Goal: Task Accomplishment & Management: Complete application form

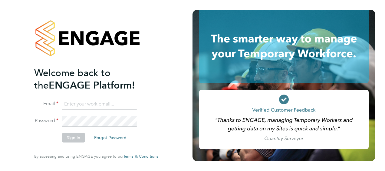
click at [77, 105] on input at bounding box center [99, 104] width 75 height 11
type input "[PERSON_NAME][EMAIL_ADDRESS][PERSON_NAME][PERSON_NAME][DOMAIN_NAME]"
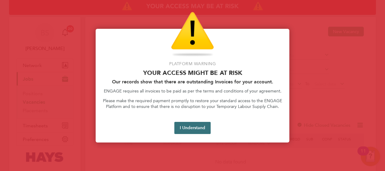
click at [186, 123] on button "I Understand" at bounding box center [192, 128] width 36 height 12
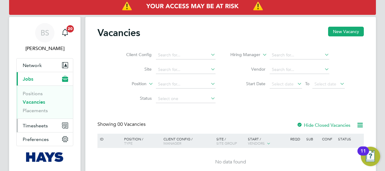
drag, startPoint x: 37, startPoint y: 125, endPoint x: 42, endPoint y: 126, distance: 5.6
click at [37, 125] on span "Timesheets" at bounding box center [35, 126] width 25 height 6
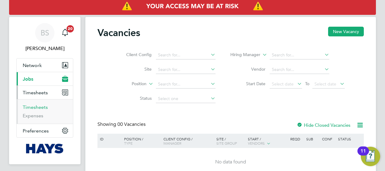
click at [40, 105] on link "Timesheets" at bounding box center [35, 107] width 25 height 6
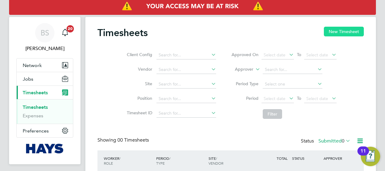
click at [353, 30] on button "New Timesheet" at bounding box center [344, 32] width 40 height 10
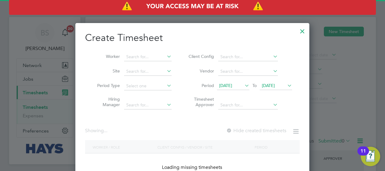
scroll to position [1135, 234]
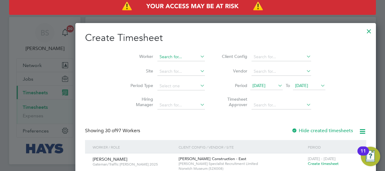
click at [157, 57] on input at bounding box center [181, 57] width 48 height 8
type input "[PERSON_NAME]"
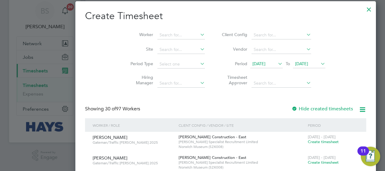
scroll to position [0, 0]
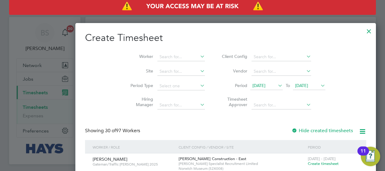
click at [141, 52] on li "Worker" at bounding box center [165, 57] width 94 height 15
click at [157, 56] on input at bounding box center [181, 57] width 48 height 8
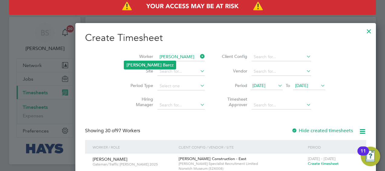
click at [151, 63] on li "[PERSON_NAME] z" at bounding box center [150, 65] width 52 height 8
type input "[PERSON_NAME]"
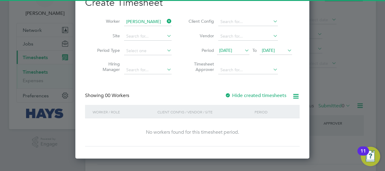
scroll to position [50, 0]
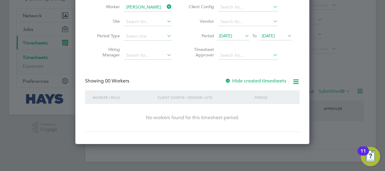
click at [239, 81] on label "Hide created timesheets" at bounding box center [255, 81] width 61 height 6
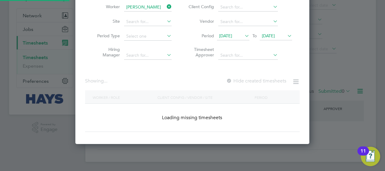
scroll to position [183, 234]
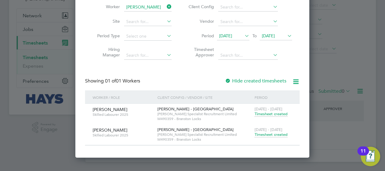
click at [264, 133] on span "Timesheet created" at bounding box center [271, 134] width 33 height 5
click at [265, 133] on span "Timesheet created" at bounding box center [271, 134] width 33 height 5
click at [261, 132] on span "Timesheet created" at bounding box center [271, 134] width 33 height 5
click at [261, 133] on span "Timesheet created" at bounding box center [271, 134] width 33 height 5
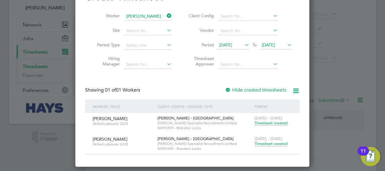
scroll to position [50, 0]
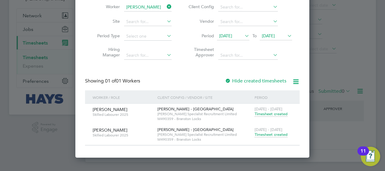
click at [260, 135] on span "Timesheet created" at bounding box center [271, 134] width 33 height 5
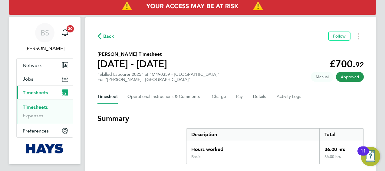
click at [40, 107] on link "Timesheets" at bounding box center [35, 107] width 25 height 6
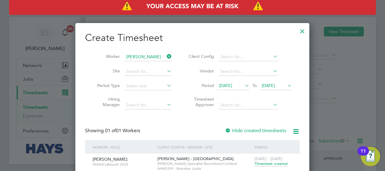
click at [166, 55] on icon at bounding box center [166, 56] width 0 height 8
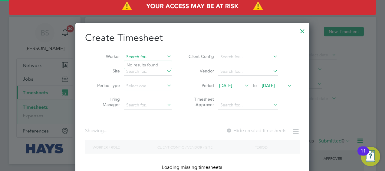
click at [145, 57] on input at bounding box center [148, 57] width 48 height 8
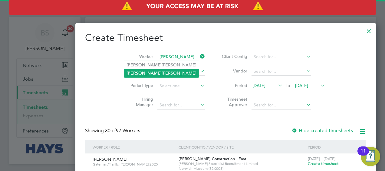
click at [150, 70] on li "[PERSON_NAME]" at bounding box center [161, 73] width 75 height 8
type input "[PERSON_NAME]"
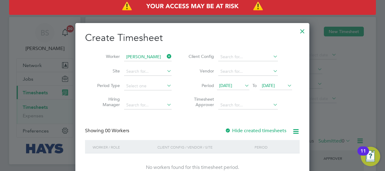
click at [234, 129] on label "Hide created timesheets" at bounding box center [255, 130] width 61 height 6
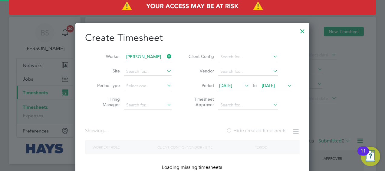
click at [234, 129] on label "Hide created timesheets" at bounding box center [256, 130] width 60 height 6
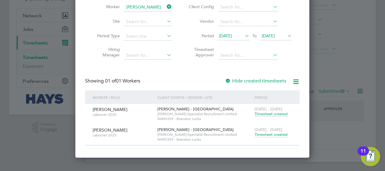
click at [270, 132] on span "Timesheet created" at bounding box center [271, 134] width 33 height 5
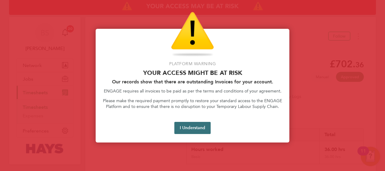
click at [194, 132] on button "I Understand" at bounding box center [192, 128] width 36 height 12
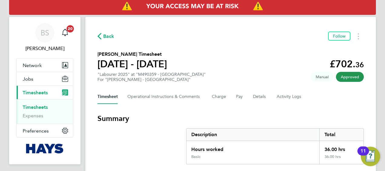
click at [42, 94] on span "Timesheets" at bounding box center [35, 93] width 25 height 6
click at [31, 93] on span "Timesheets" at bounding box center [35, 93] width 25 height 6
click at [26, 108] on link "Timesheets" at bounding box center [35, 107] width 25 height 6
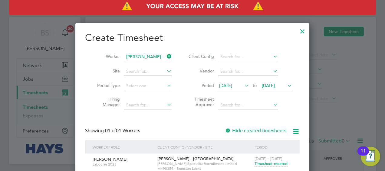
click at [166, 56] on icon at bounding box center [166, 56] width 0 height 8
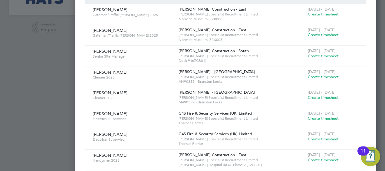
scroll to position [0, 0]
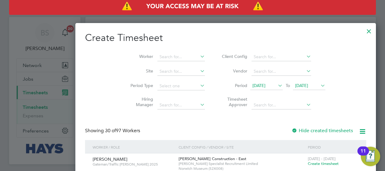
click at [145, 52] on li "Worker" at bounding box center [165, 57] width 94 height 15
click at [157, 59] on input at bounding box center [181, 57] width 48 height 8
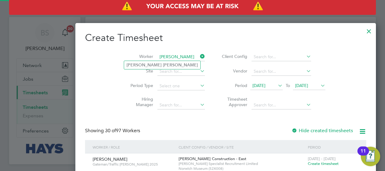
type input "[PERSON_NAME]"
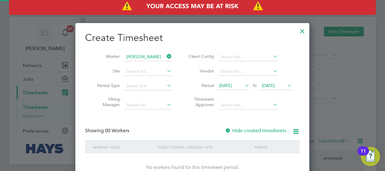
scroll to position [170, 234]
click at [246, 131] on label "Hide created timesheets" at bounding box center [255, 130] width 61 height 6
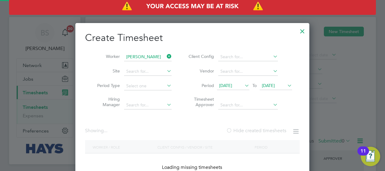
click at [246, 131] on label "Hide created timesheets" at bounding box center [256, 130] width 60 height 6
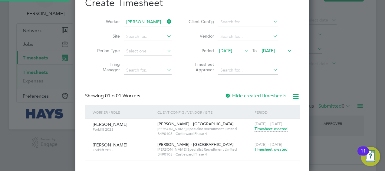
scroll to position [50, 0]
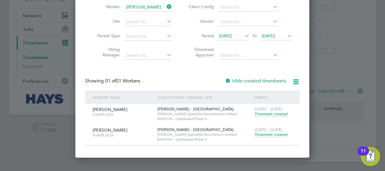
click at [260, 133] on span "Timesheet created" at bounding box center [271, 134] width 33 height 5
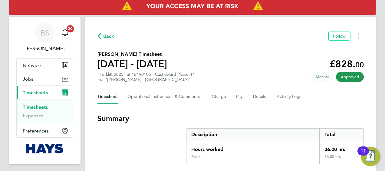
drag, startPoint x: 36, startPoint y: 106, endPoint x: 57, endPoint y: 100, distance: 21.7
click at [36, 106] on link "Timesheets" at bounding box center [35, 107] width 25 height 6
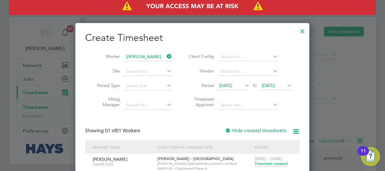
click at [166, 56] on icon at bounding box center [166, 56] width 0 height 8
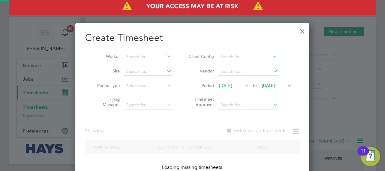
scroll to position [170, 234]
click at [156, 59] on input at bounding box center [148, 57] width 48 height 8
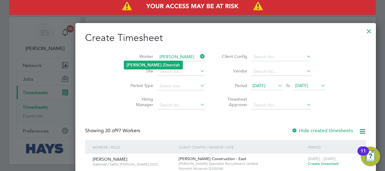
click at [154, 62] on li "[PERSON_NAME] entah" at bounding box center [153, 65] width 58 height 8
type input "[PERSON_NAME]"
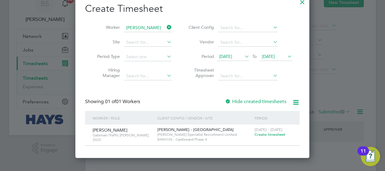
scroll to position [50, 0]
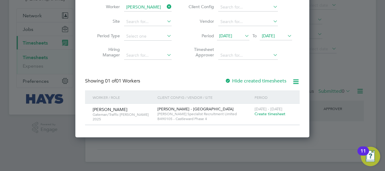
click at [275, 111] on span "Create timesheet" at bounding box center [270, 113] width 31 height 5
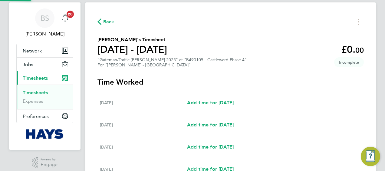
scroll to position [2, 0]
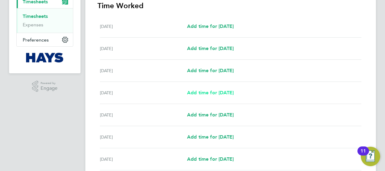
drag, startPoint x: 208, startPoint y: 92, endPoint x: 210, endPoint y: 87, distance: 5.2
click at [208, 92] on span "Add time for [DATE]" at bounding box center [210, 93] width 47 height 6
select select "30"
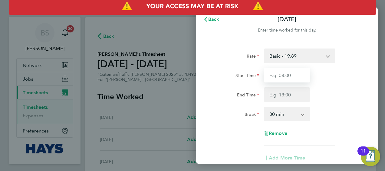
click at [294, 77] on input "Start Time" at bounding box center [287, 75] width 46 height 15
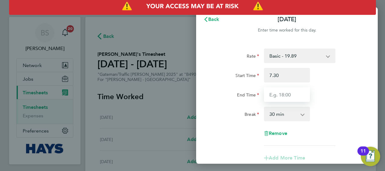
type input "07:30"
click at [277, 94] on input "End Time" at bounding box center [287, 94] width 46 height 15
type input "4"
type input "16:30"
click at [301, 107] on div "0 min 15 min 30 min 45 min 60 min 75 min 90 min" at bounding box center [287, 114] width 46 height 15
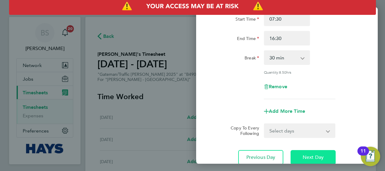
scroll to position [91, 0]
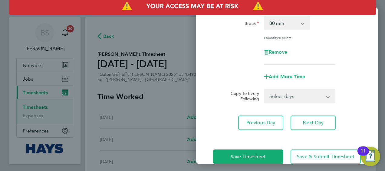
click at [284, 100] on select "Select days Day [DATE] [DATE] [DATE]" at bounding box center [296, 95] width 64 height 13
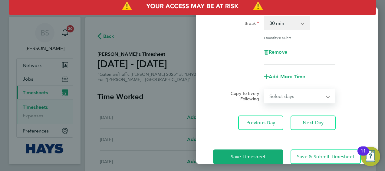
select select "DAY"
click at [264, 89] on select "Select days Day [DATE] [DATE] [DATE]" at bounding box center [296, 95] width 64 height 13
select select "[DATE]"
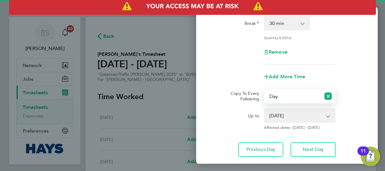
scroll to position [129, 0]
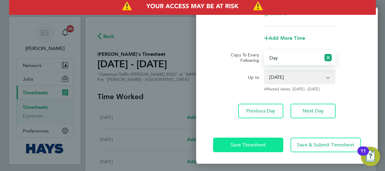
click at [264, 139] on button "Save Timesheet" at bounding box center [248, 144] width 70 height 15
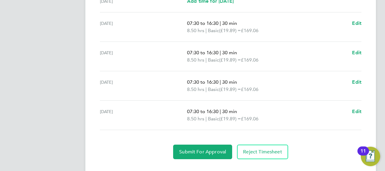
scroll to position [258, 0]
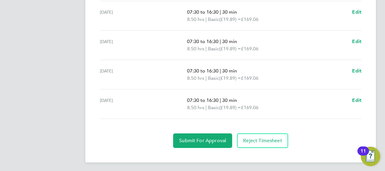
click at [219, 131] on section "Time Worked [DATE] Add time for [DATE] Add time for [DATE] [DATE] Add time for …" at bounding box center [230, 33] width 266 height 227
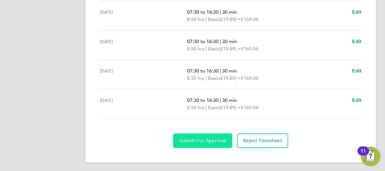
click at [219, 136] on button "Submit For Approval" at bounding box center [202, 140] width 59 height 15
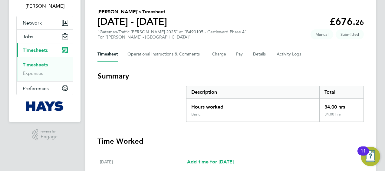
scroll to position [16, 0]
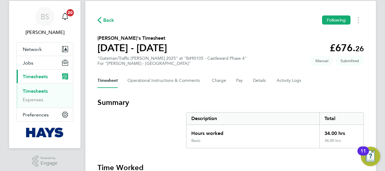
click at [34, 91] on link "Timesheets" at bounding box center [35, 91] width 25 height 6
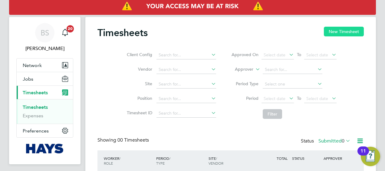
click at [355, 30] on button "New Timesheet" at bounding box center [344, 32] width 40 height 10
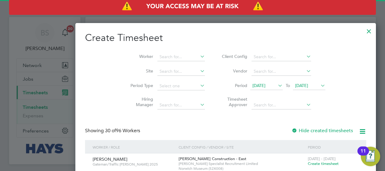
scroll to position [1156, 234]
click at [157, 53] on input at bounding box center [181, 57] width 48 height 8
type input "[PERSON_NAME]"
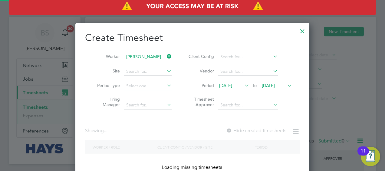
scroll to position [170, 234]
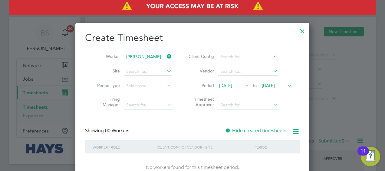
click at [238, 128] on label "Hide created timesheets" at bounding box center [255, 130] width 61 height 6
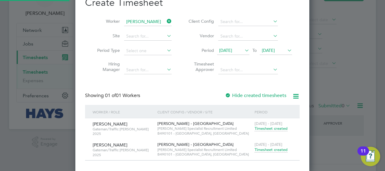
scroll to position [50, 0]
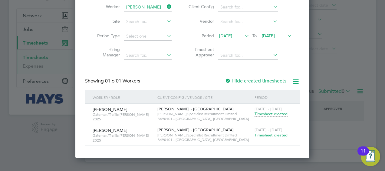
click at [264, 134] on span "Timesheet created" at bounding box center [271, 134] width 33 height 5
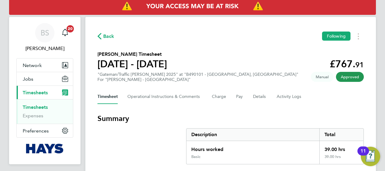
click at [42, 104] on link "Timesheets" at bounding box center [35, 107] width 25 height 6
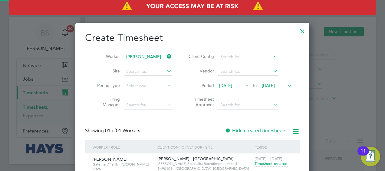
scroll to position [183, 234]
click at [166, 57] on icon at bounding box center [166, 56] width 0 height 8
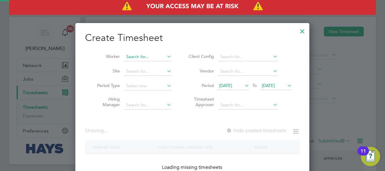
scroll to position [1156, 234]
click at [146, 53] on input at bounding box center [148, 57] width 48 height 8
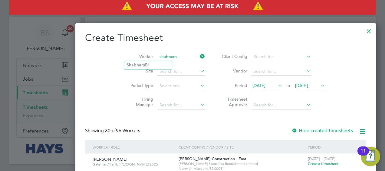
click at [163, 60] on input "shabnam" at bounding box center [181, 57] width 48 height 8
click at [163, 62] on li "Shabnam Bi" at bounding box center [148, 65] width 48 height 8
type input "Shabnam Bi"
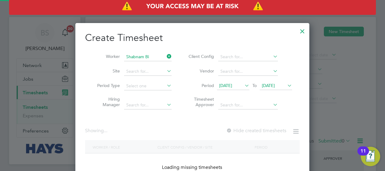
scroll to position [170, 234]
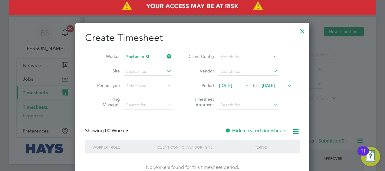
click at [258, 130] on label "Hide created timesheets" at bounding box center [255, 130] width 61 height 6
click at [257, 130] on label "Hide created timesheets" at bounding box center [255, 130] width 61 height 6
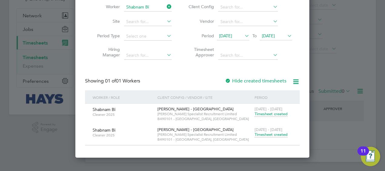
click at [273, 133] on span "Timesheet created" at bounding box center [271, 134] width 33 height 5
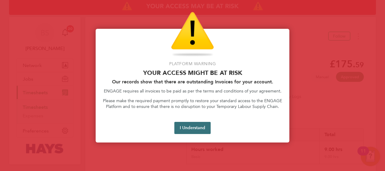
click at [189, 130] on button "I Understand" at bounding box center [192, 128] width 36 height 12
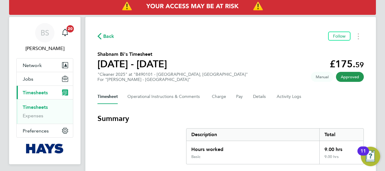
click at [43, 105] on link "Timesheets" at bounding box center [35, 107] width 25 height 6
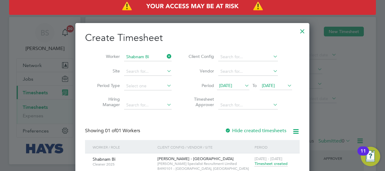
click at [166, 55] on icon at bounding box center [166, 56] width 0 height 8
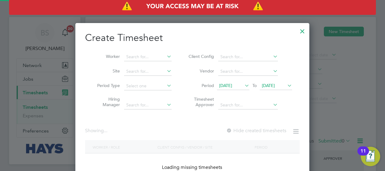
scroll to position [1156, 234]
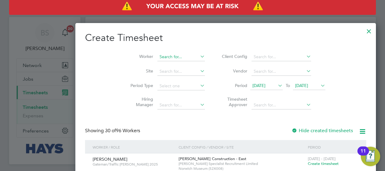
click at [157, 56] on input at bounding box center [181, 57] width 48 height 8
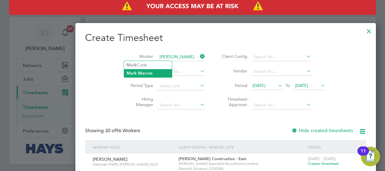
click at [150, 70] on li "[PERSON_NAME]" at bounding box center [148, 73] width 48 height 8
type input "[PERSON_NAME]"
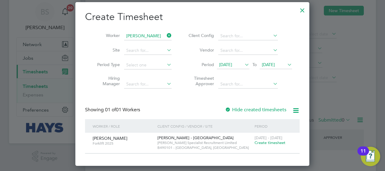
scroll to position [30, 0]
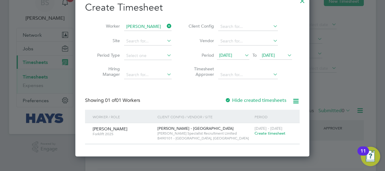
click at [266, 133] on span "Create timesheet" at bounding box center [270, 132] width 31 height 5
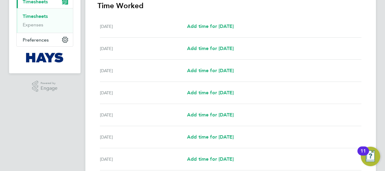
scroll to position [85, 0]
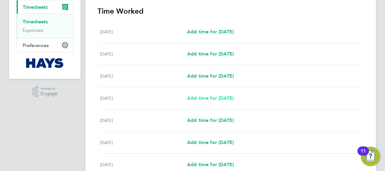
click at [205, 97] on span "Add time for [DATE]" at bounding box center [210, 98] width 47 height 6
select select "30"
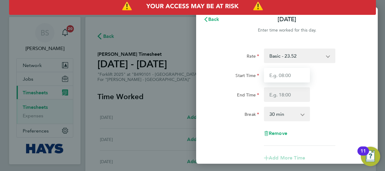
click at [299, 77] on input "Start Time" at bounding box center [287, 75] width 46 height 15
type input "4"
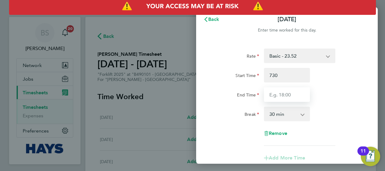
type input "07:30"
click at [294, 98] on input "End Time" at bounding box center [287, 94] width 46 height 15
type input "16:30"
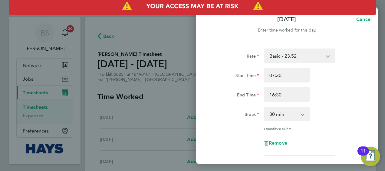
click at [330, 94] on div "End Time 16:30" at bounding box center [287, 94] width 153 height 15
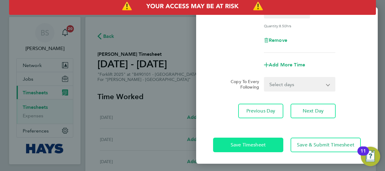
click at [253, 144] on span "Save Timesheet" at bounding box center [248, 145] width 35 height 6
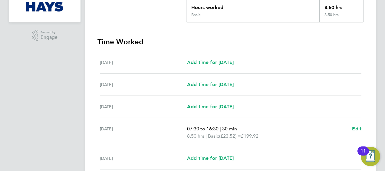
scroll to position [151, 0]
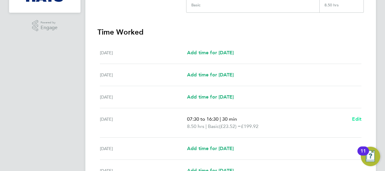
click at [356, 117] on span "Edit" at bounding box center [356, 119] width 9 height 6
select select "30"
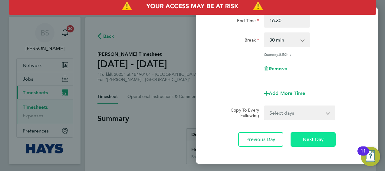
scroll to position [103, 0]
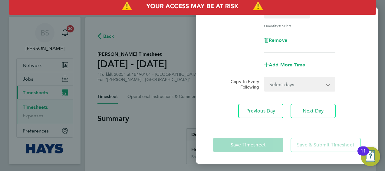
click at [279, 81] on select "Select days Day [DATE] [DATE] [DATE]" at bounding box center [296, 83] width 64 height 13
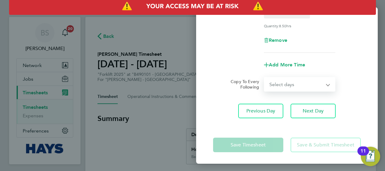
select select "DAY"
click at [264, 77] on select "Select days Day [DATE] [DATE] [DATE]" at bounding box center [296, 83] width 64 height 13
select select "[DATE]"
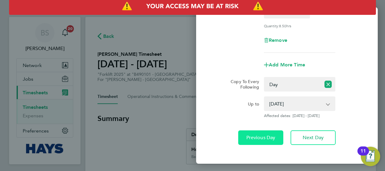
click at [269, 137] on span "Previous Day" at bounding box center [260, 137] width 29 height 6
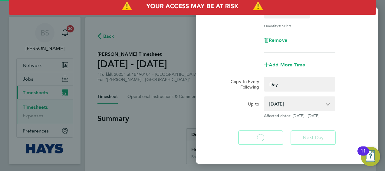
select select "0: null"
select select "30"
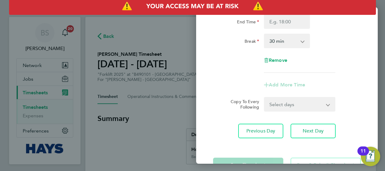
scroll to position [91, 0]
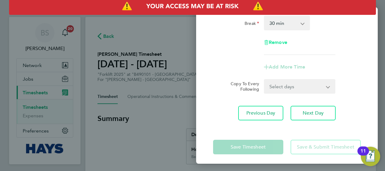
click at [281, 44] on span "Remove" at bounding box center [278, 42] width 18 height 6
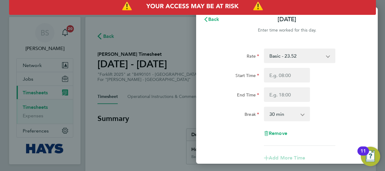
select select "null"
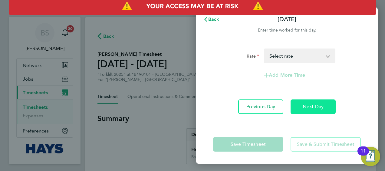
click at [311, 111] on button "Next Day" at bounding box center [313, 106] width 45 height 15
select select "30"
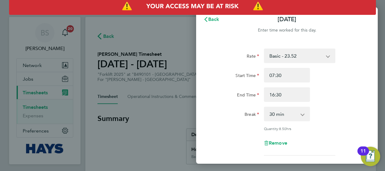
scroll to position [103, 0]
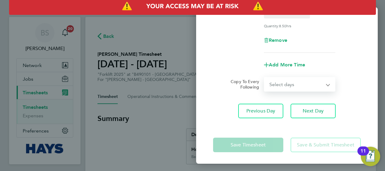
click at [288, 83] on select "Select days Day [DATE] [DATE] [DATE]" at bounding box center [296, 83] width 64 height 13
select select "DAY"
click at [264, 77] on select "Select days Day [DATE] [DATE] [DATE]" at bounding box center [296, 83] width 64 height 13
select select "[DATE]"
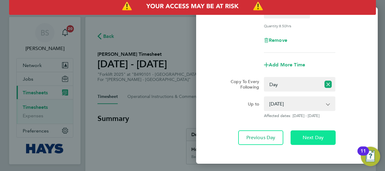
drag, startPoint x: 313, startPoint y: 135, endPoint x: 298, endPoint y: 90, distance: 47.7
click at [300, 91] on div "Rate Basic - 23.52 Overtime - 33.98 Start Time 07:30 End Time 16:30 Break 0 min…" at bounding box center [287, 45] width 182 height 213
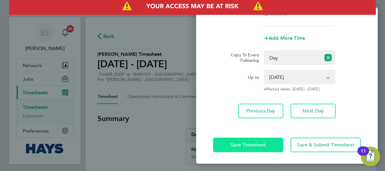
click at [267, 142] on button "Save Timesheet" at bounding box center [248, 144] width 70 height 15
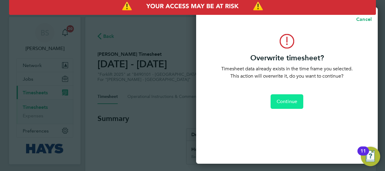
click at [291, 100] on span "Continue" at bounding box center [287, 101] width 21 height 6
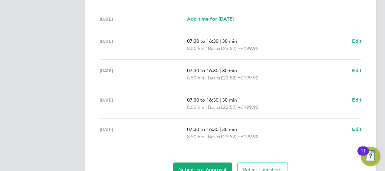
scroll to position [258, 0]
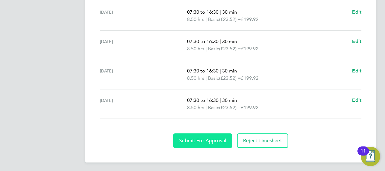
click at [211, 140] on span "Submit For Approval" at bounding box center [202, 140] width 47 height 6
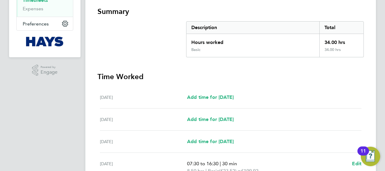
scroll to position [0, 0]
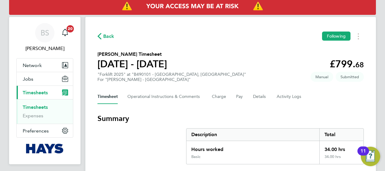
drag, startPoint x: 40, startPoint y: 104, endPoint x: 42, endPoint y: 101, distance: 3.5
click at [40, 104] on link "Timesheets" at bounding box center [35, 107] width 25 height 6
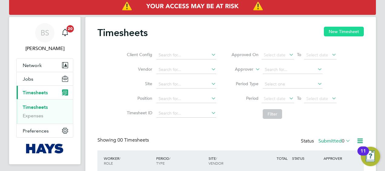
click at [338, 28] on button "New Timesheet" at bounding box center [344, 32] width 40 height 10
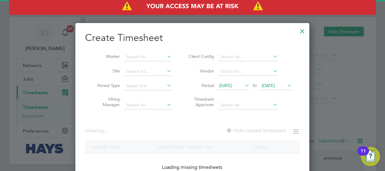
scroll to position [1156, 234]
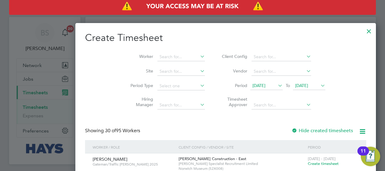
click at [138, 62] on li "Worker" at bounding box center [165, 57] width 94 height 15
click at [157, 58] on input at bounding box center [181, 57] width 48 height 8
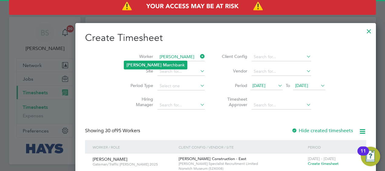
click at [143, 61] on li "[PERSON_NAME]" at bounding box center [155, 65] width 63 height 8
type input "[PERSON_NAME]"
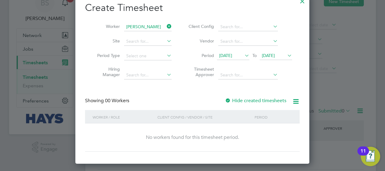
scroll to position [50, 0]
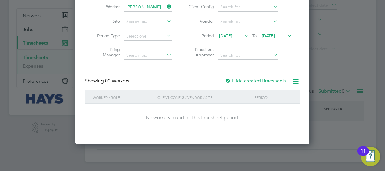
click at [236, 78] on label "Hide created timesheets" at bounding box center [255, 81] width 61 height 6
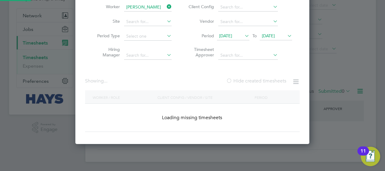
click at [236, 78] on label "Hide created timesheets" at bounding box center [256, 81] width 60 height 6
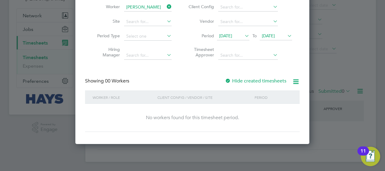
click at [238, 81] on label "Hide created timesheets" at bounding box center [255, 81] width 61 height 6
click at [243, 33] on icon at bounding box center [243, 35] width 0 height 8
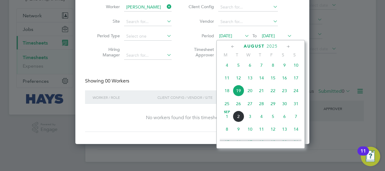
click at [249, 81] on span "13" at bounding box center [249, 77] width 11 height 11
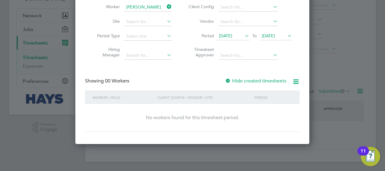
click at [236, 79] on label "Hide created timesheets" at bounding box center [255, 81] width 61 height 6
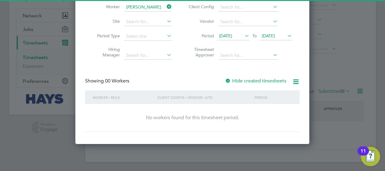
click at [275, 33] on span "[DATE]" at bounding box center [268, 35] width 13 height 5
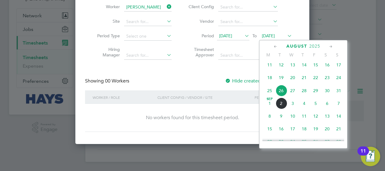
drag, startPoint x: 290, startPoint y: 107, endPoint x: 252, endPoint y: 99, distance: 38.6
click at [290, 106] on span "3" at bounding box center [292, 102] width 11 height 11
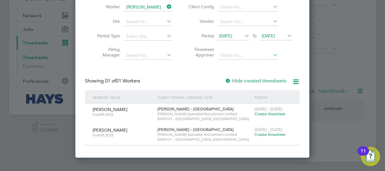
click at [267, 114] on span "Create timesheet" at bounding box center [270, 113] width 31 height 5
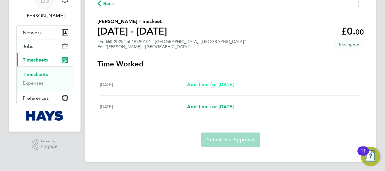
click at [212, 83] on span "Add time for [DATE]" at bounding box center [210, 84] width 47 height 6
select select "30"
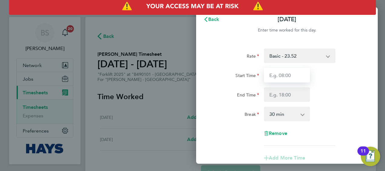
click at [284, 74] on input "Start Time" at bounding box center [287, 75] width 46 height 15
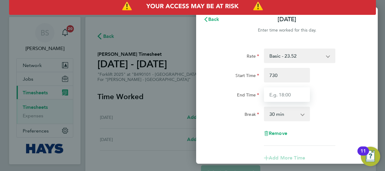
type input "07:30"
click at [287, 100] on input "End Time" at bounding box center [287, 94] width 46 height 15
click at [334, 108] on div "Break 0 min 15 min 30 min 45 min 60 min 75 min 90 min" at bounding box center [287, 114] width 153 height 15
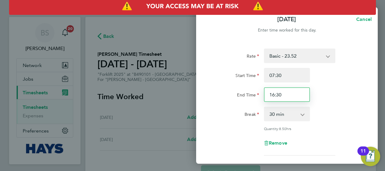
drag, startPoint x: 283, startPoint y: 97, endPoint x: 265, endPoint y: 96, distance: 18.5
click at [265, 96] on input "16:30" at bounding box center [287, 94] width 46 height 15
type input "17:00"
click at [333, 113] on div "Break 0 min 15 min 30 min 45 min 60 min 75 min 90 min" at bounding box center [287, 114] width 153 height 15
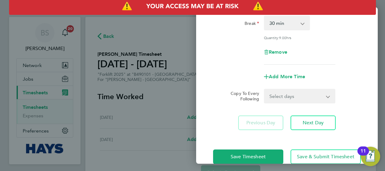
drag, startPoint x: 287, startPoint y: 98, endPoint x: 284, endPoint y: 103, distance: 5.8
click at [287, 98] on select "Select days [DATE]" at bounding box center [296, 95] width 64 height 13
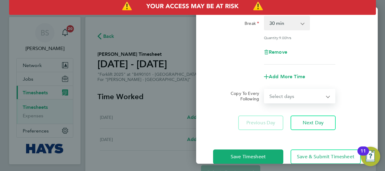
select select "FRI"
click at [264, 89] on select "Select days [DATE]" at bounding box center [296, 95] width 64 height 13
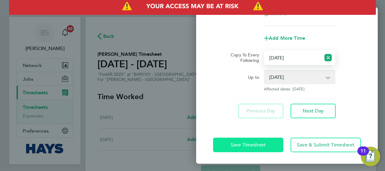
click at [255, 140] on button "Save Timesheet" at bounding box center [248, 144] width 70 height 15
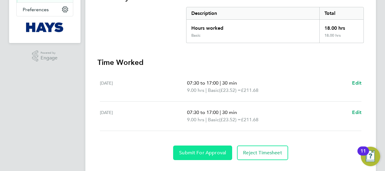
click at [206, 147] on button "Submit For Approval" at bounding box center [202, 152] width 59 height 15
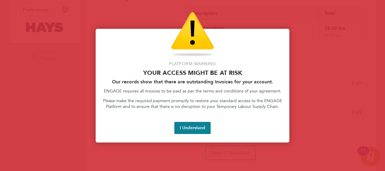
click at [189, 126] on button "I Understand" at bounding box center [192, 128] width 36 height 12
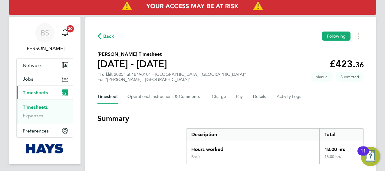
click at [43, 106] on link "Timesheets" at bounding box center [35, 107] width 25 height 6
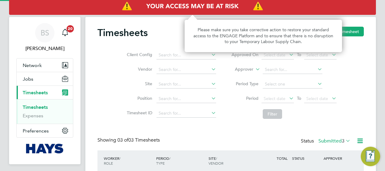
scroll to position [20, 52]
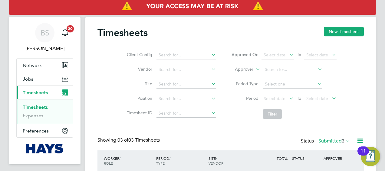
click at [330, 24] on div "Timesheets New Timesheet Client Config Vendor Site Position Timesheet ID Approv…" at bounding box center [230, 133] width 291 height 232
click at [358, 34] on button "New Timesheet" at bounding box center [344, 32] width 40 height 10
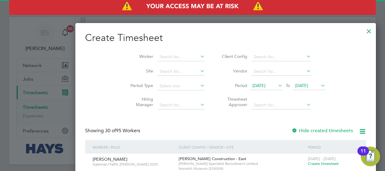
scroll to position [1156, 234]
click at [151, 52] on li "Worker" at bounding box center [165, 57] width 94 height 15
click at [157, 58] on input at bounding box center [181, 57] width 48 height 8
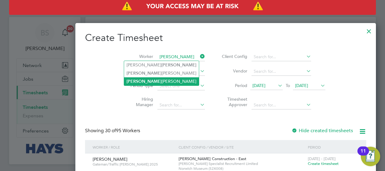
drag, startPoint x: 152, startPoint y: 80, endPoint x: 156, endPoint y: 80, distance: 3.6
click at [151, 80] on li "[PERSON_NAME]" at bounding box center [161, 81] width 75 height 8
type input "[PERSON_NAME]"
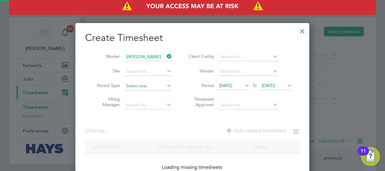
scroll to position [170, 234]
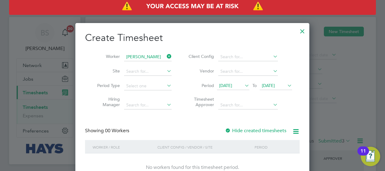
click at [242, 130] on label "Hide created timesheets" at bounding box center [255, 130] width 61 height 6
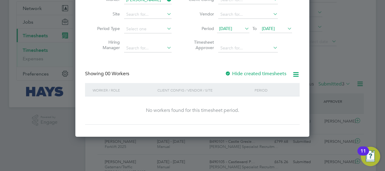
click at [275, 30] on span "[DATE]" at bounding box center [268, 28] width 13 height 5
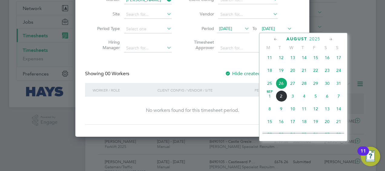
click at [287, 97] on span "3" at bounding box center [292, 95] width 11 height 11
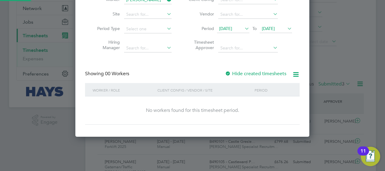
click at [257, 71] on label "Hide created timesheets" at bounding box center [255, 74] width 61 height 6
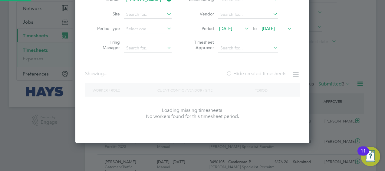
click at [257, 71] on label "Hide created timesheets" at bounding box center [256, 74] width 60 height 6
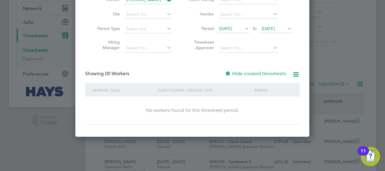
click at [260, 75] on label "Hide created timesheets" at bounding box center [255, 74] width 61 height 6
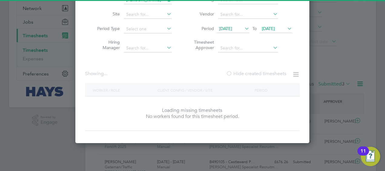
click at [260, 75] on label "Hide created timesheets" at bounding box center [256, 74] width 60 height 6
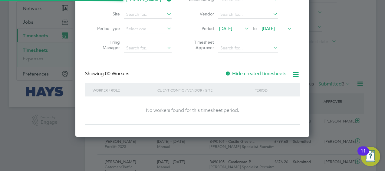
click at [260, 75] on label "Hide created timesheets" at bounding box center [255, 74] width 61 height 6
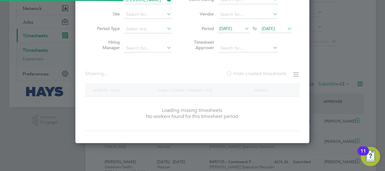
click at [260, 75] on label "Hide created timesheets" at bounding box center [256, 74] width 60 height 6
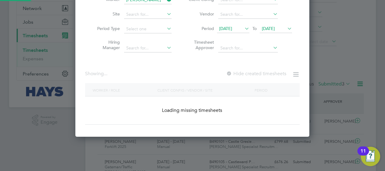
click at [260, 75] on label "Hide created timesheets" at bounding box center [256, 74] width 60 height 6
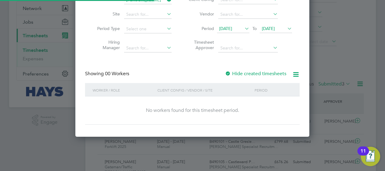
click at [232, 29] on span "[DATE]" at bounding box center [225, 28] width 13 height 5
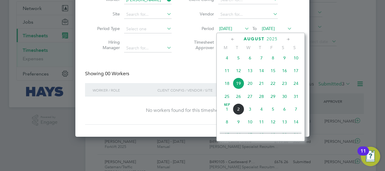
click at [257, 84] on span "21" at bounding box center [261, 82] width 11 height 11
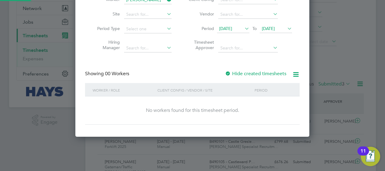
click at [247, 70] on div "Create Timesheet Worker [PERSON_NAME] Site Period Type Hiring Manager Client Co…" at bounding box center [192, 50] width 215 height 150
click at [232, 28] on span "[DATE]" at bounding box center [225, 28] width 13 height 5
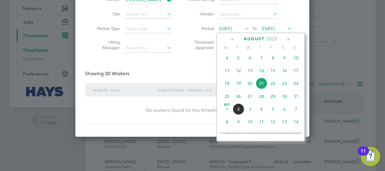
click at [273, 71] on span "15" at bounding box center [272, 70] width 11 height 11
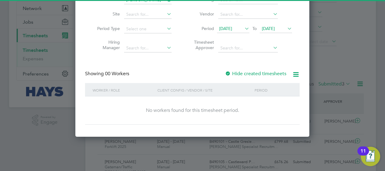
click at [268, 69] on div "Create Timesheet Worker [PERSON_NAME] Site Period Type Hiring Manager Client Co…" at bounding box center [192, 50] width 215 height 150
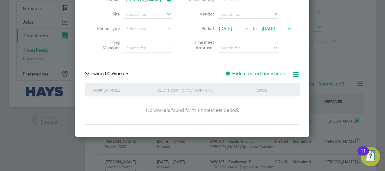
click at [267, 74] on label "Hide created timesheets" at bounding box center [255, 74] width 61 height 6
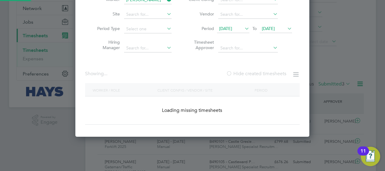
click at [267, 74] on label "Hide created timesheets" at bounding box center [256, 74] width 60 height 6
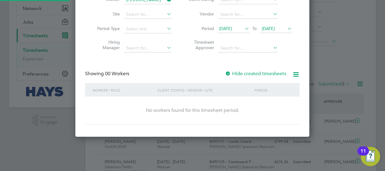
click at [267, 74] on label "Hide created timesheets" at bounding box center [255, 74] width 61 height 6
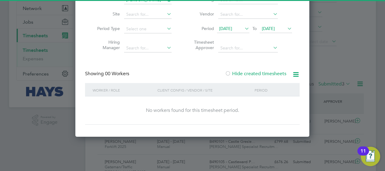
click at [268, 74] on label "Hide created timesheets" at bounding box center [255, 74] width 61 height 6
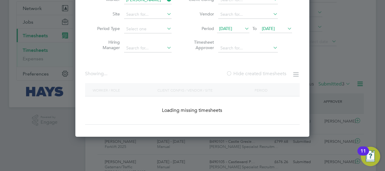
click at [268, 74] on label "Hide created timesheets" at bounding box center [256, 74] width 60 height 6
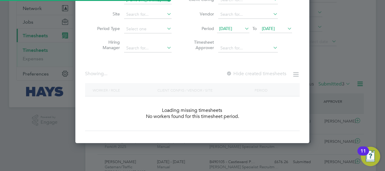
click at [268, 74] on label "Hide created timesheets" at bounding box center [256, 74] width 60 height 6
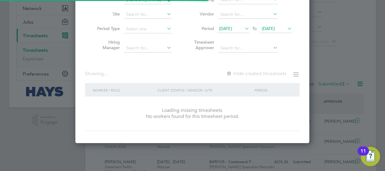
click at [268, 74] on label "Hide created timesheets" at bounding box center [256, 74] width 60 height 6
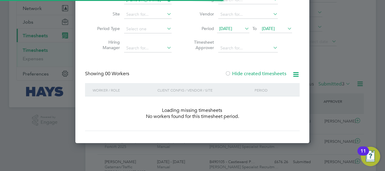
click at [268, 74] on label "Hide created timesheets" at bounding box center [255, 74] width 61 height 6
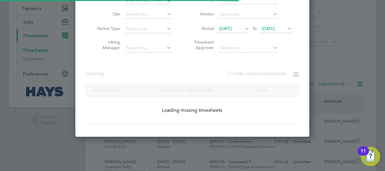
click at [268, 74] on label "Hide created timesheets" at bounding box center [256, 74] width 60 height 6
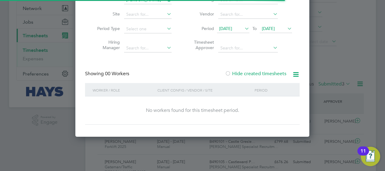
click at [268, 74] on label "Hide created timesheets" at bounding box center [255, 74] width 61 height 6
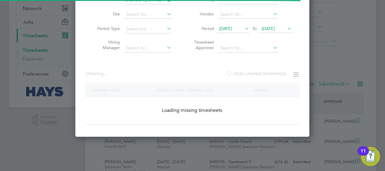
click at [268, 74] on label "Hide created timesheets" at bounding box center [256, 74] width 60 height 6
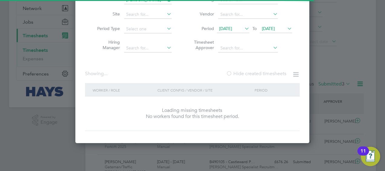
click at [268, 74] on label "Hide created timesheets" at bounding box center [256, 74] width 60 height 6
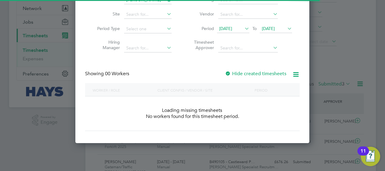
click at [268, 74] on label "Hide created timesheets" at bounding box center [255, 74] width 61 height 6
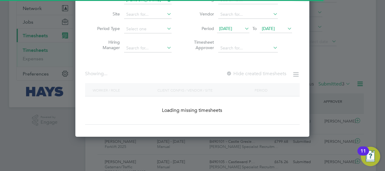
click at [268, 73] on label "Hide created timesheets" at bounding box center [256, 74] width 60 height 6
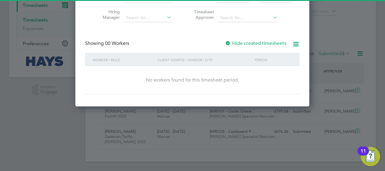
click at [333, 46] on div at bounding box center [192, 85] width 385 height 171
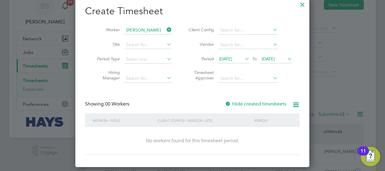
click at [166, 29] on icon at bounding box center [166, 29] width 0 height 8
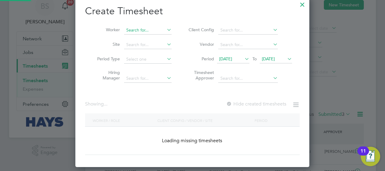
click at [152, 33] on input at bounding box center [148, 30] width 48 height 8
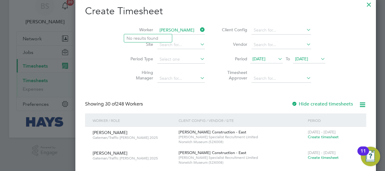
type input "[PERSON_NAME]"
drag, startPoint x: 149, startPoint y: 28, endPoint x: 183, endPoint y: 24, distance: 33.9
click at [198, 16] on h2 "Create Timesheet" at bounding box center [225, 11] width 281 height 13
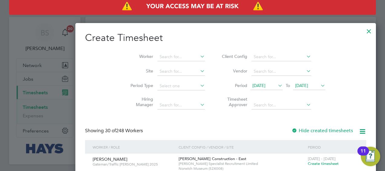
click at [363, 34] on div at bounding box center [368, 29] width 11 height 11
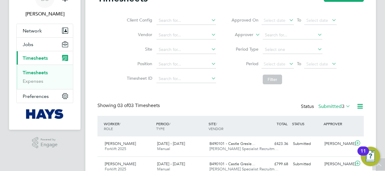
scroll to position [0, 0]
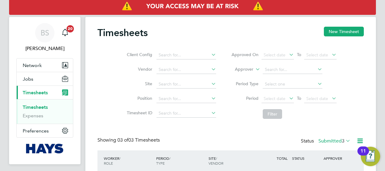
click at [111, 57] on div "Client Config Vendor Site Position Timesheet ID Approved On Select date To Sele…" at bounding box center [230, 83] width 266 height 77
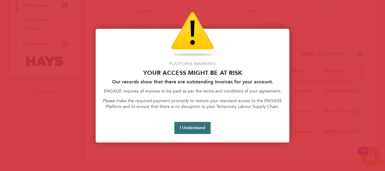
click at [194, 129] on button "I Understand" at bounding box center [192, 128] width 36 height 12
